Goal: Transaction & Acquisition: Purchase product/service

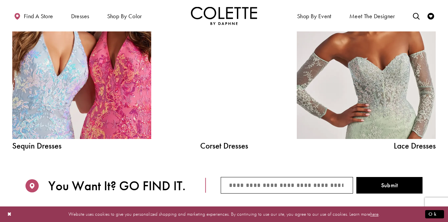
scroll to position [765, 0]
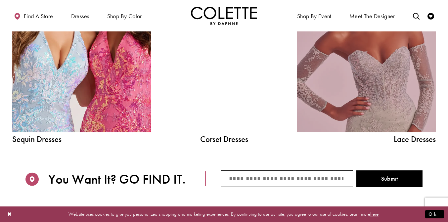
click at [380, 91] on link "Lace Dress Spring 2025 collection Related Link" at bounding box center [366, 44] width 139 height 175
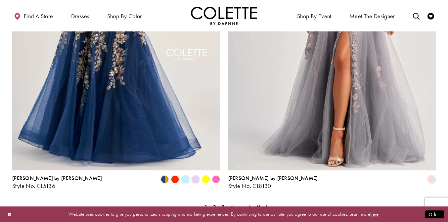
scroll to position [1198, 0]
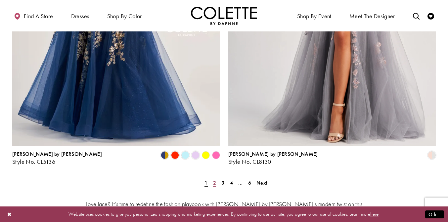
click at [214, 179] on span "2" at bounding box center [214, 182] width 3 height 7
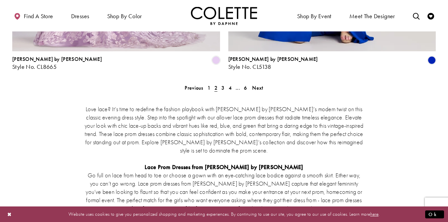
scroll to position [1275, 0]
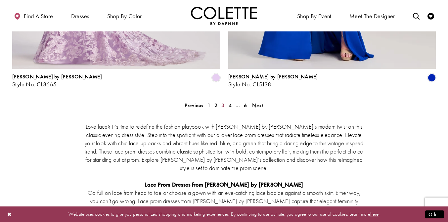
click at [223, 102] on span "3" at bounding box center [222, 105] width 3 height 7
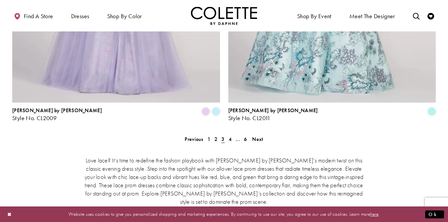
scroll to position [1280, 0]
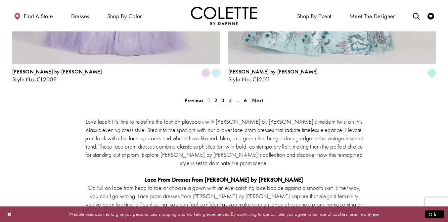
click at [232, 96] on link "4" at bounding box center [230, 101] width 7 height 10
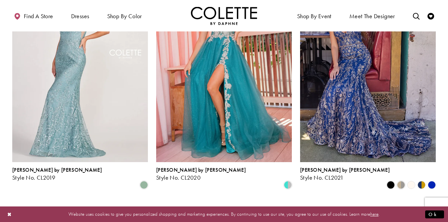
scroll to position [348, 0]
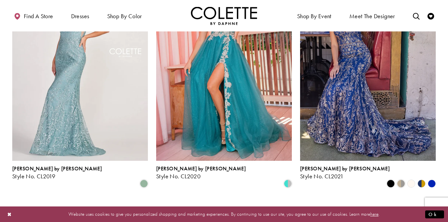
click at [411, 178] on polygon "Product List" at bounding box center [411, 183] width 10 height 10
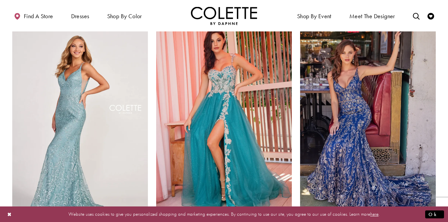
scroll to position [290, 0]
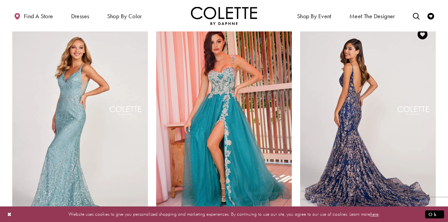
click at [346, 140] on img "Visit Colette by Daphne Style No. CL2021 Page" at bounding box center [368, 119] width 136 height 197
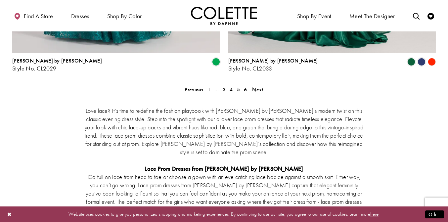
scroll to position [1294, 0]
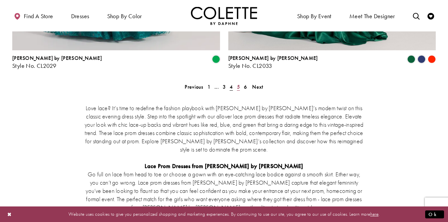
click at [238, 83] on span "5" at bounding box center [238, 86] width 3 height 7
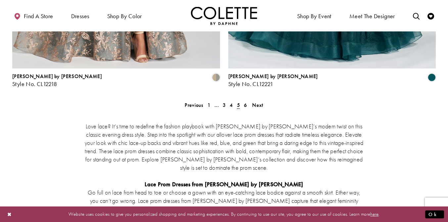
scroll to position [1281, 0]
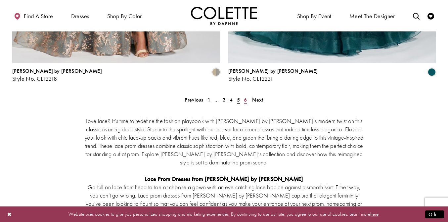
click at [245, 96] on span "6" at bounding box center [245, 99] width 3 height 7
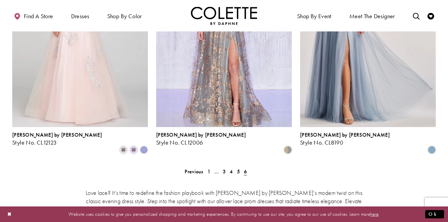
scroll to position [417, 0]
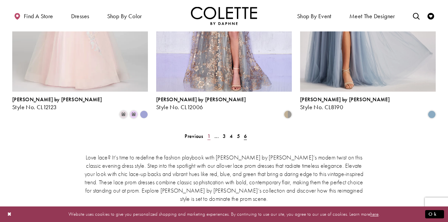
click at [209, 133] on span "1" at bounding box center [208, 136] width 3 height 7
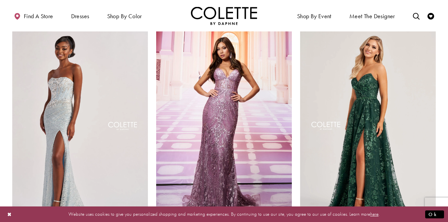
scroll to position [528, 0]
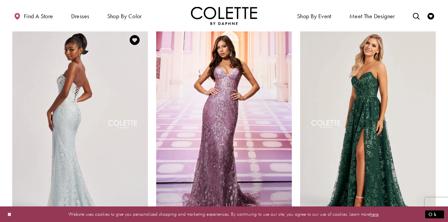
click at [37, 85] on img "Visit Colette by Daphne Style No. CL8595 Page" at bounding box center [80, 125] width 136 height 197
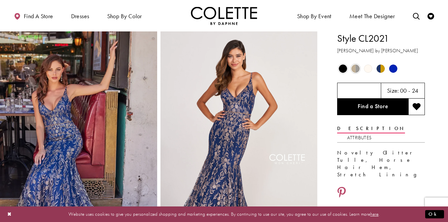
click at [367, 69] on span "Product color controls state depends on size chosen" at bounding box center [368, 68] width 8 height 8
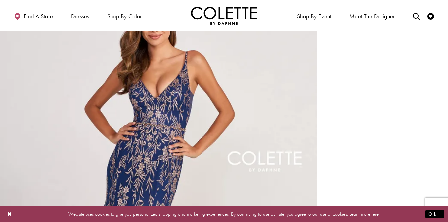
scroll to position [798, 0]
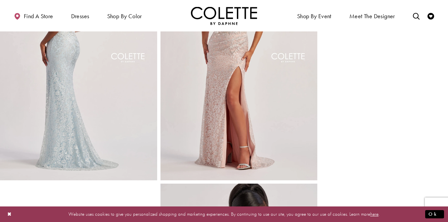
scroll to position [323, 0]
